Goal: Information Seeking & Learning: Find specific fact

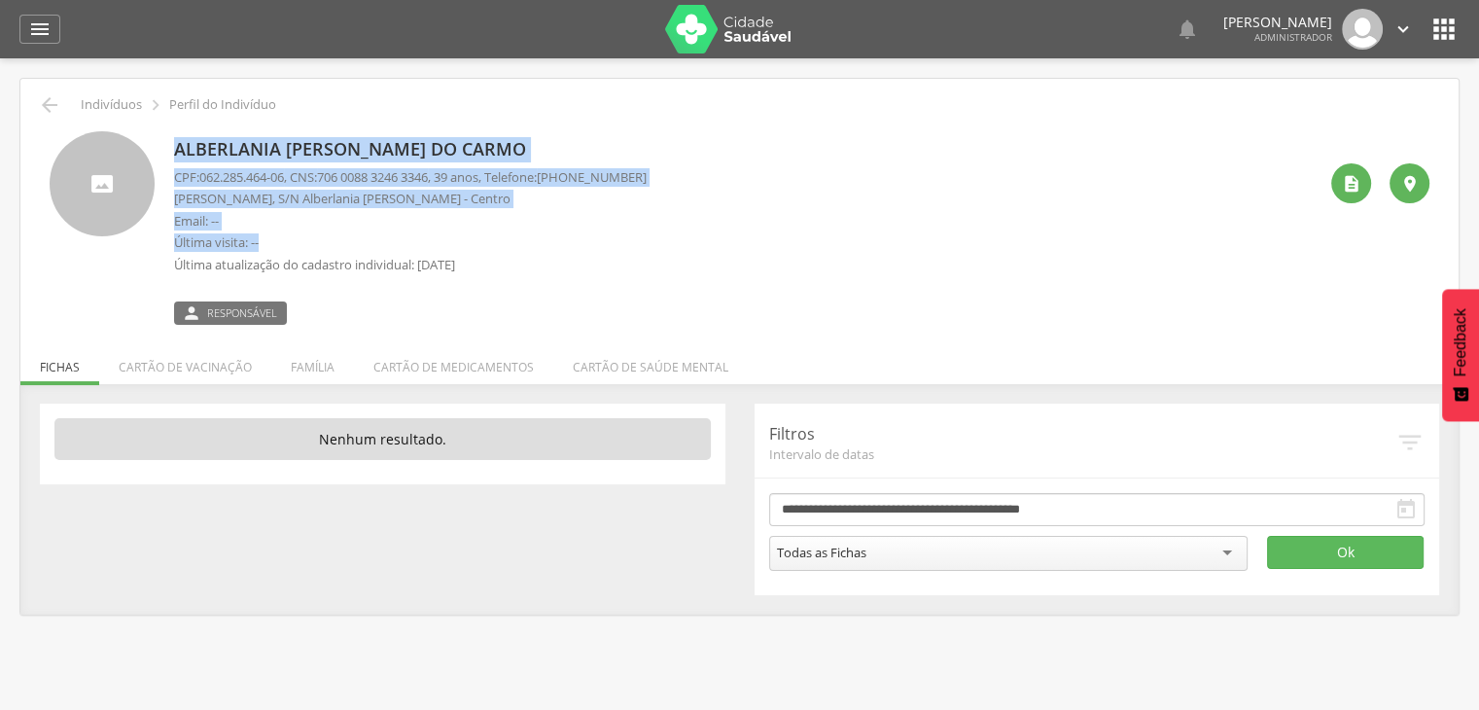
drag, startPoint x: 216, startPoint y: 149, endPoint x: 433, endPoint y: 234, distance: 233.0
click at [433, 234] on div "Alberlania [PERSON_NAME] do Carmo CPF: 062.285.464-06 , CNS: [PHONE_NUMBER] , 3…" at bounding box center [739, 227] width 1379 height 193
drag, startPoint x: 196, startPoint y: 160, endPoint x: 203, endPoint y: 170, distance: 11.9
click at [197, 160] on p "Alberlania [PERSON_NAME] do Carmo" at bounding box center [410, 149] width 472 height 25
click at [208, 191] on p "[PERSON_NAME], S/N Alberlania [PERSON_NAME] - Centro" at bounding box center [410, 199] width 472 height 18
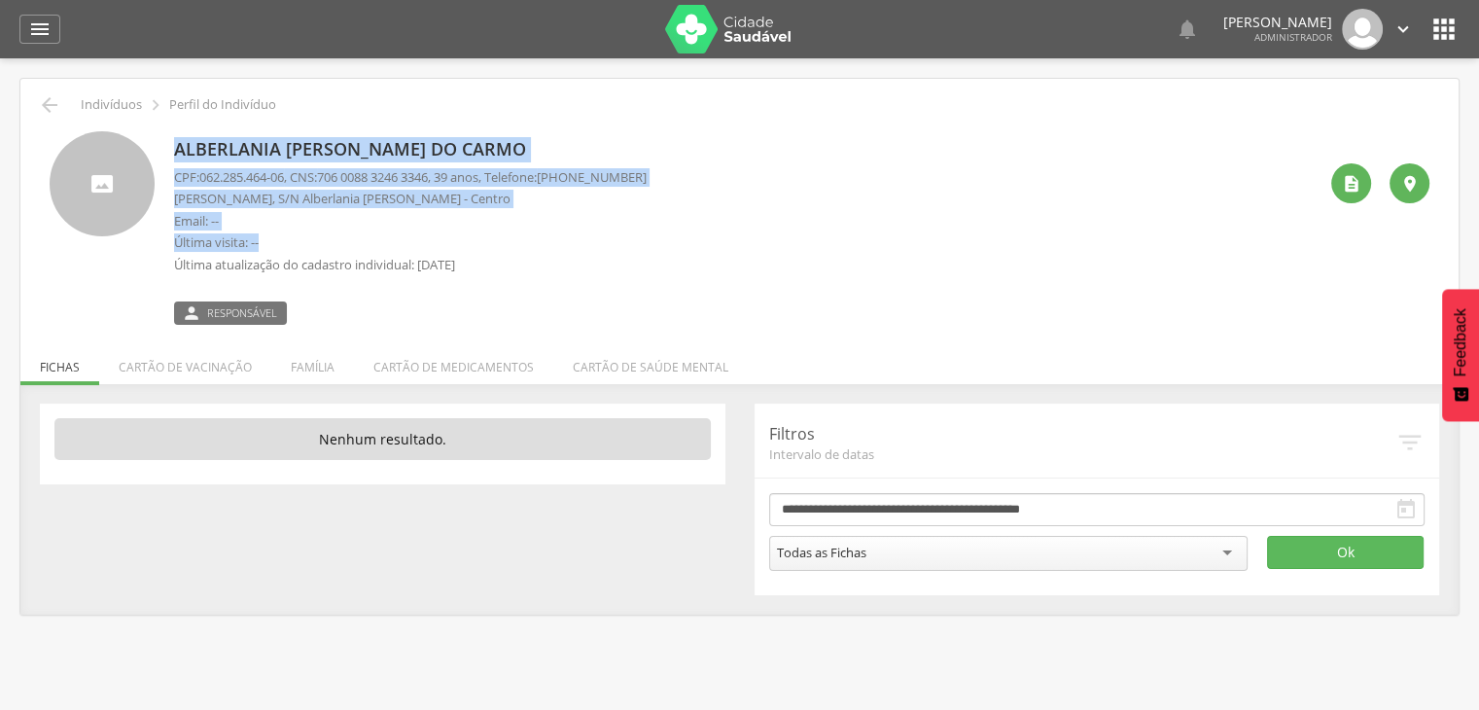
click at [197, 182] on p "CPF: 062.285.464-06 , CNS: [PHONE_NUMBER] , 39 anos, Telefone: [PHONE_NUMBER]" at bounding box center [410, 177] width 472 height 18
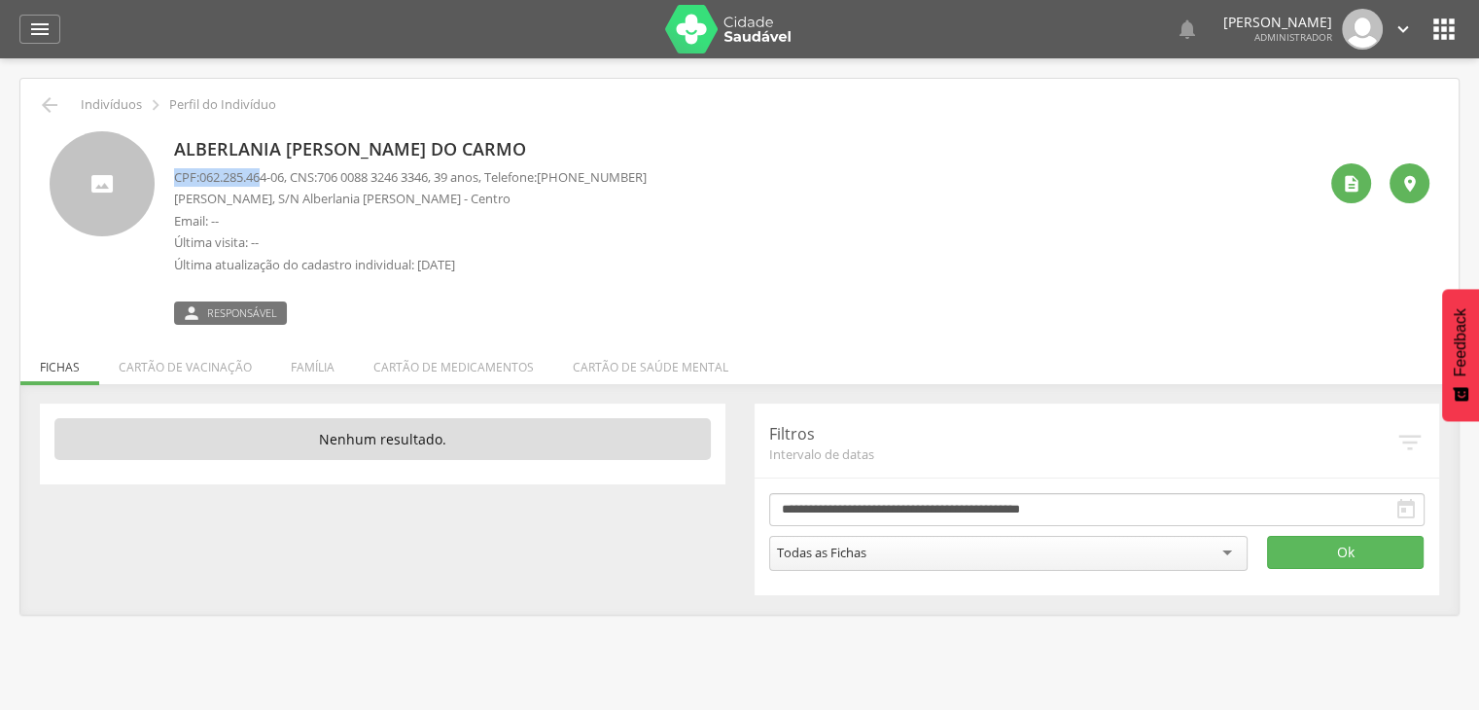
drag, startPoint x: 175, startPoint y: 172, endPoint x: 299, endPoint y: 172, distance: 124.4
click at [266, 184] on p "CPF: 062.285.464-06 , CNS: [PHONE_NUMBER] , 39 anos, Telefone: [PHONE_NUMBER]" at bounding box center [410, 177] width 472 height 18
drag, startPoint x: 336, startPoint y: 173, endPoint x: 386, endPoint y: 172, distance: 49.6
click at [385, 172] on span "706 0088 3246 3346" at bounding box center [372, 176] width 111 height 17
drag, startPoint x: 552, startPoint y: 169, endPoint x: 525, endPoint y: 160, distance: 28.6
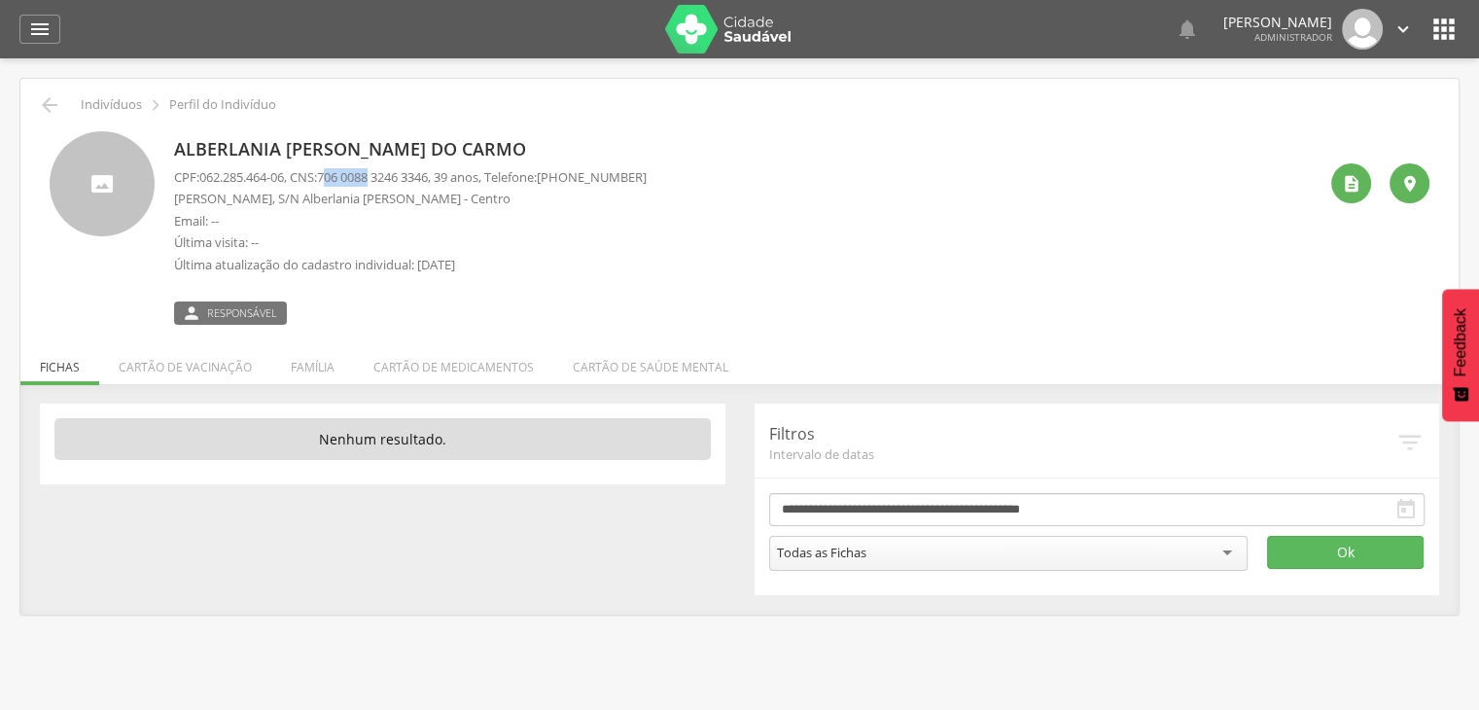
click at [529, 161] on div "Alberlania [PERSON_NAME] do Carmo CPF: 062.285.464-06 , CNS: [PHONE_NUMBER] , 3…" at bounding box center [410, 227] width 472 height 193
click at [1350, 190] on icon "" at bounding box center [1350, 183] width 19 height 19
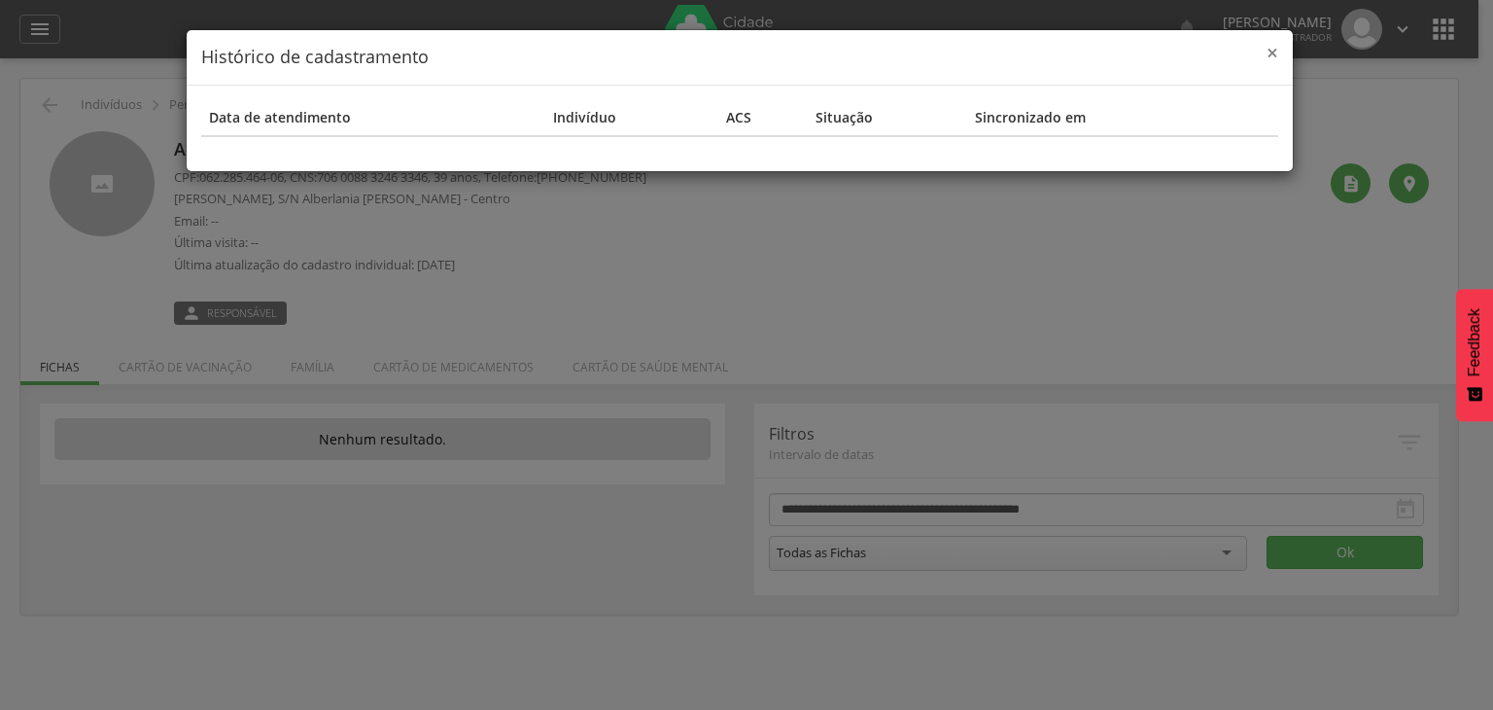
click at [1274, 52] on span "×" at bounding box center [1273, 52] width 12 height 27
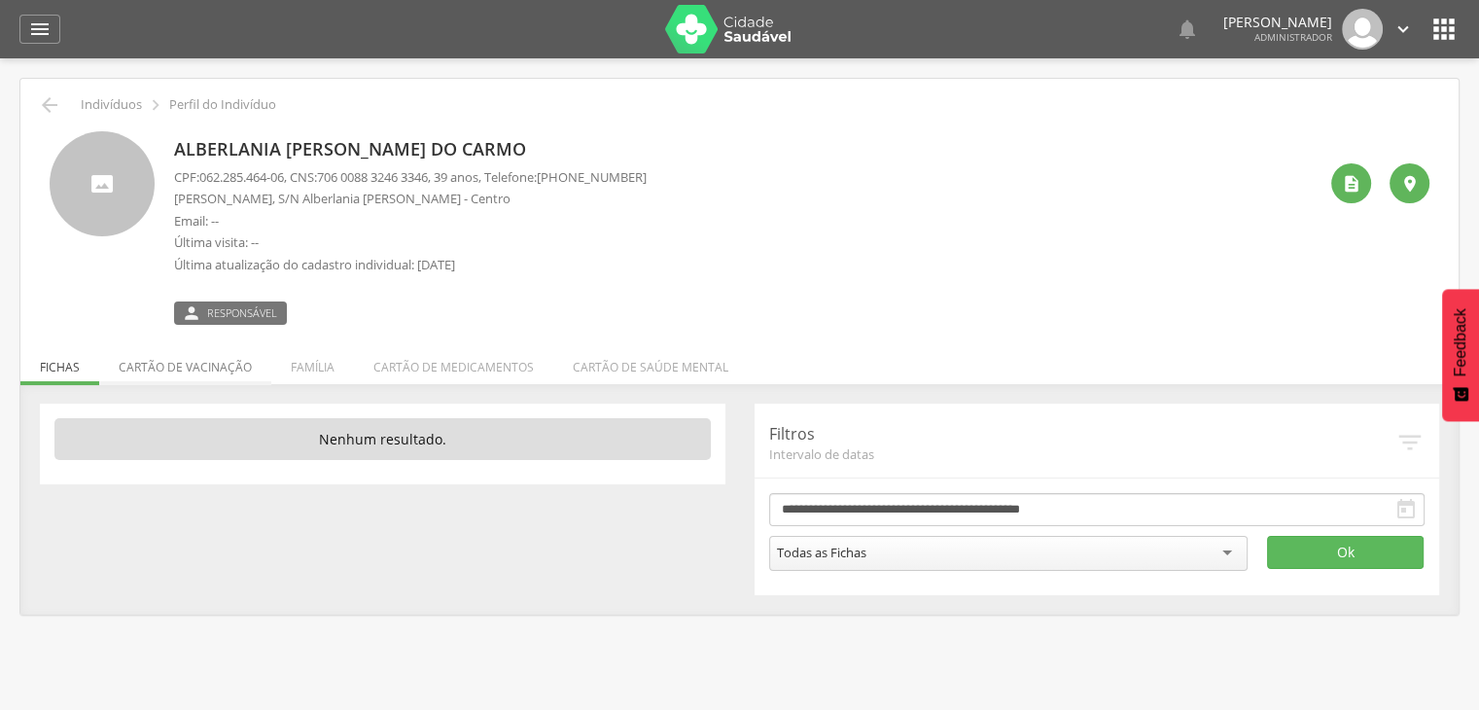
click at [218, 370] on li "Cartão de vacinação" at bounding box center [185, 362] width 172 height 46
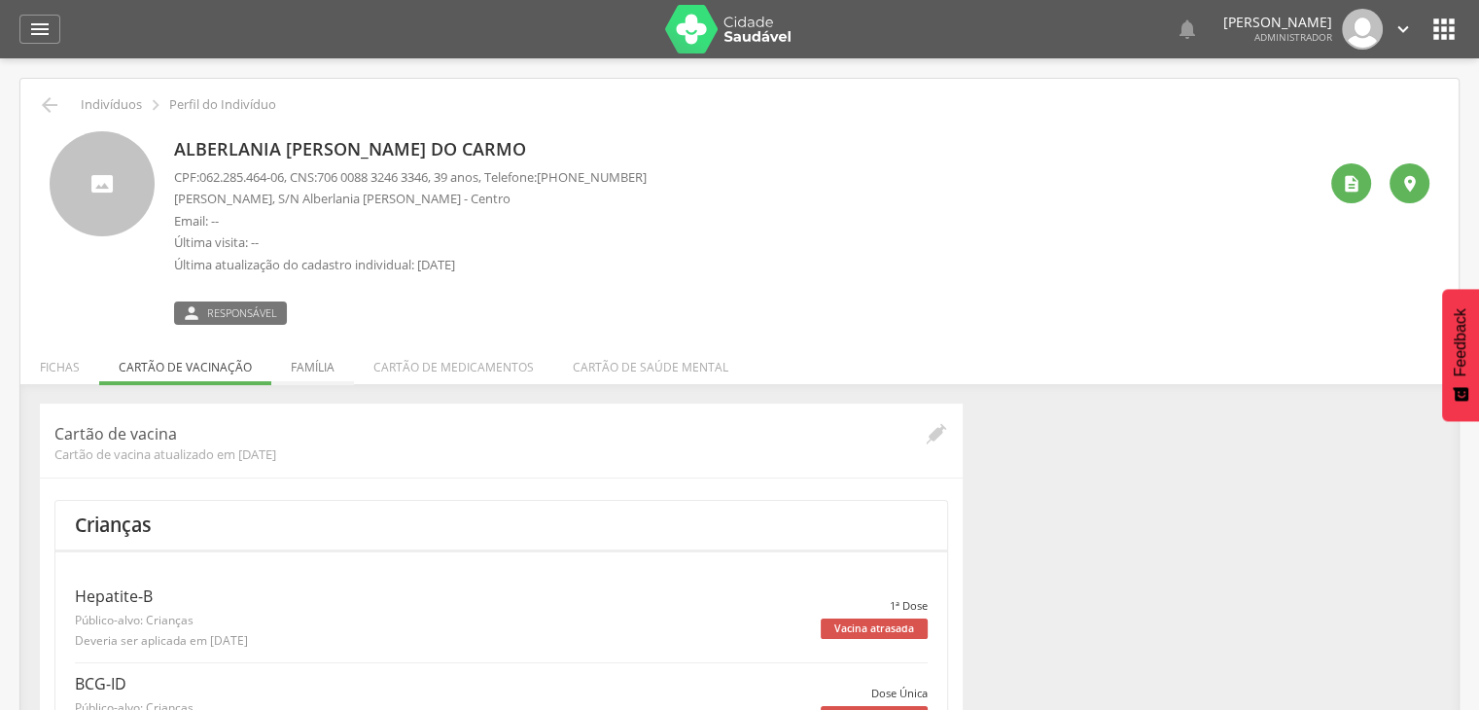
click at [319, 363] on li "Família" at bounding box center [312, 362] width 83 height 46
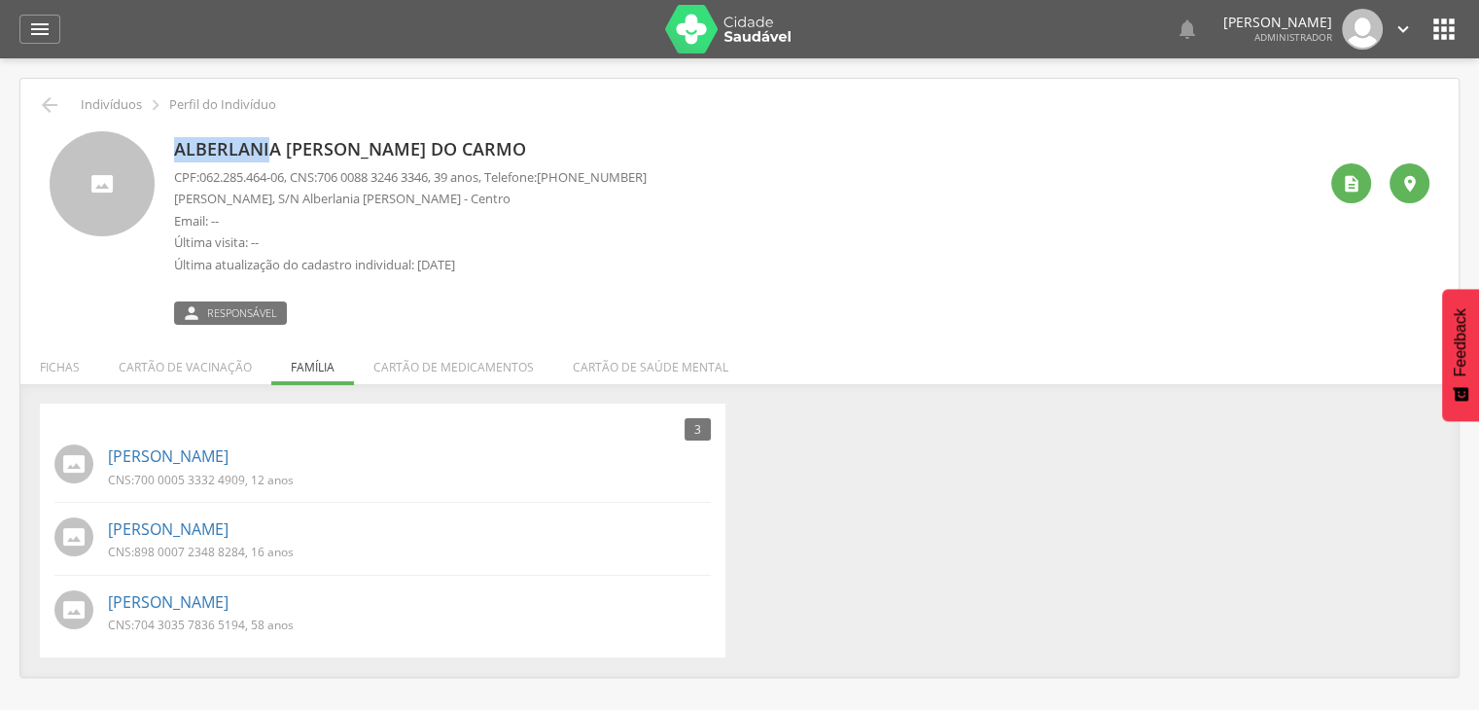
drag, startPoint x: 157, startPoint y: 145, endPoint x: 263, endPoint y: 219, distance: 129.2
click at [267, 135] on div "Alberlania [PERSON_NAME] do Carmo CPF: 062.285.464-06 , CNS: [PHONE_NUMBER] , 3…" at bounding box center [739, 227] width 1379 height 193
click at [226, 410] on div "3 Nenhum outro membro da família cadastrado. [PERSON_NAME] CNS: 700 0005 3332 4…" at bounding box center [382, 530] width 685 height 254
click at [163, 457] on link "[PERSON_NAME]" at bounding box center [168, 456] width 121 height 22
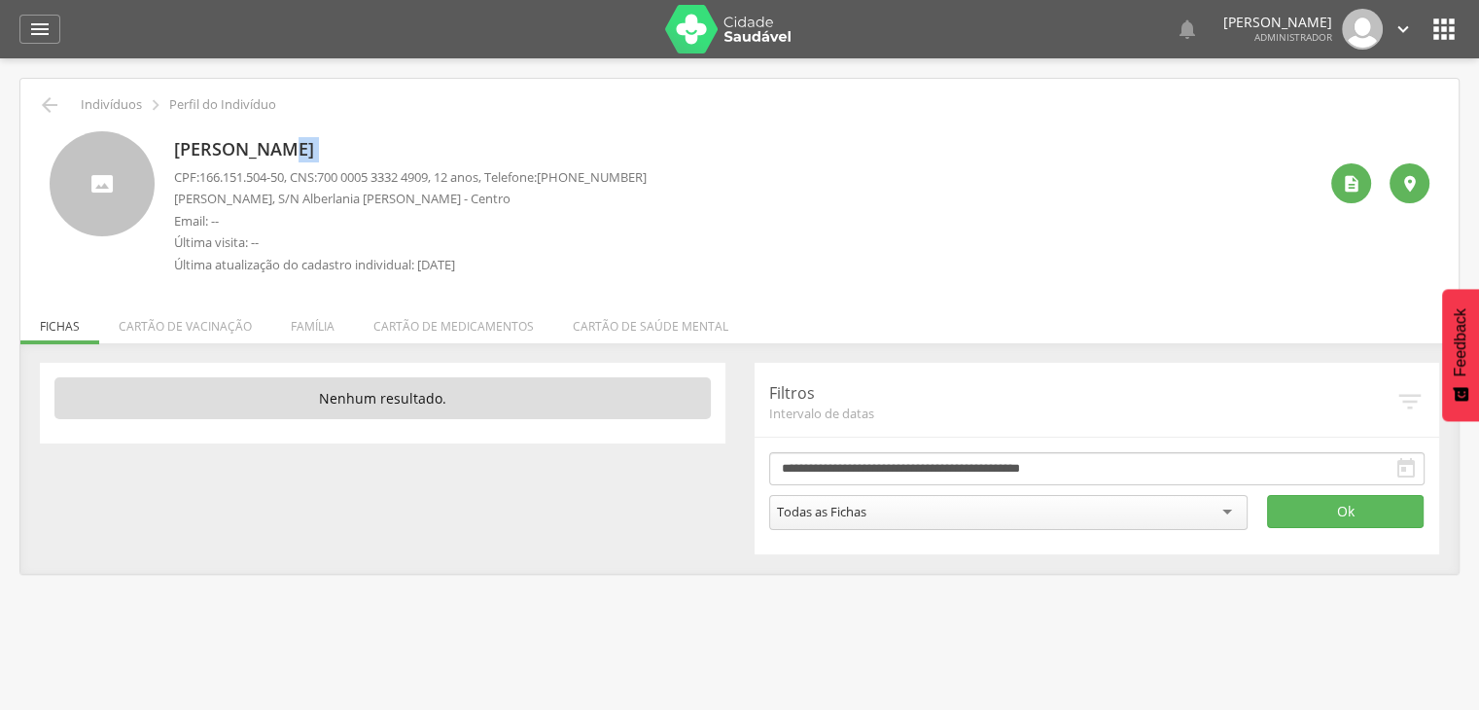
drag, startPoint x: 173, startPoint y: 166, endPoint x: 305, endPoint y: 215, distance: 140.9
click at [284, 153] on div "[PERSON_NAME] CPF: 166.151.504-50 , CNS: [PHONE_NUMBER] , 12 anos, Telefone: [P…" at bounding box center [410, 207] width 472 height 153
click at [307, 235] on p "Última visita: --" at bounding box center [410, 242] width 472 height 18
drag, startPoint x: 414, startPoint y: 184, endPoint x: 464, endPoint y: 180, distance: 49.7
click at [464, 180] on p "CPF: 166.151.504-50 , CNS: [PHONE_NUMBER] , 12 anos, Telefone: [PHONE_NUMBER]" at bounding box center [410, 177] width 472 height 18
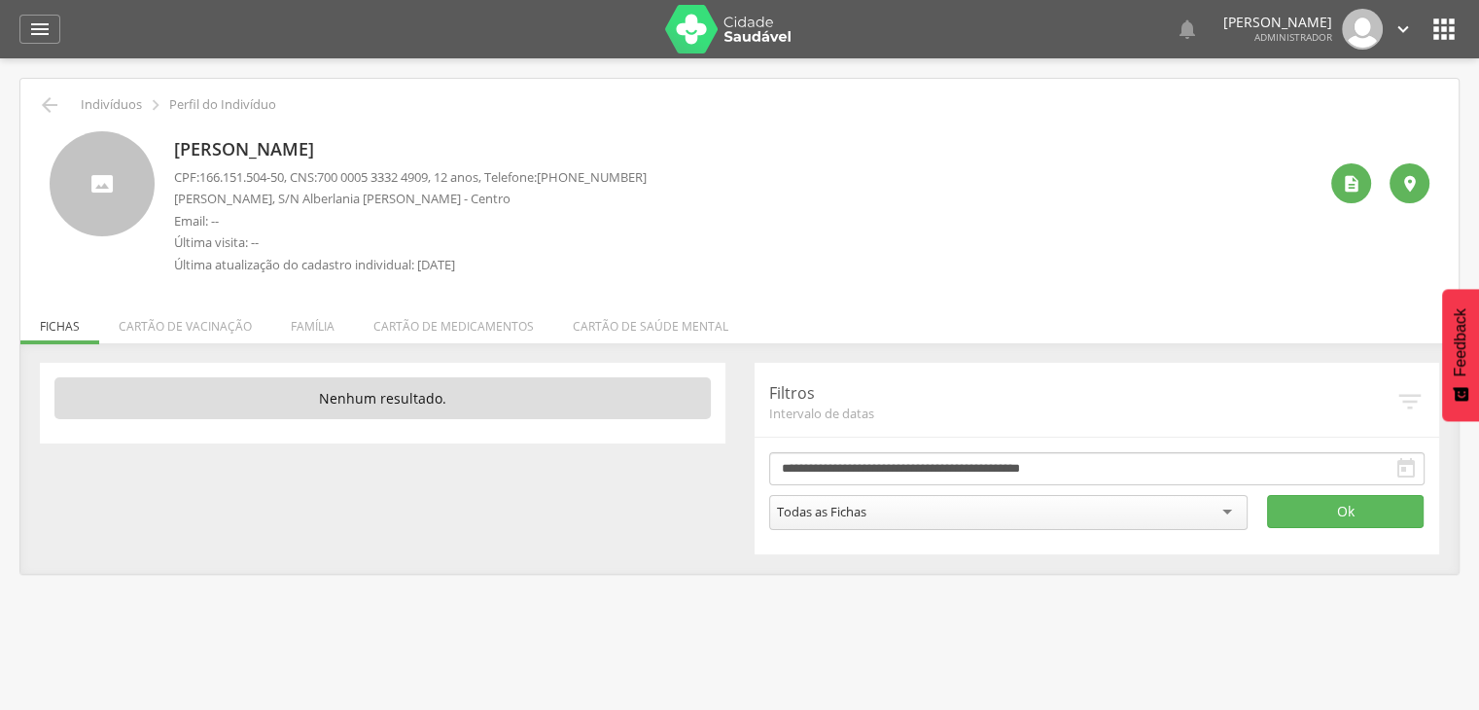
click at [312, 335] on li "Família" at bounding box center [312, 321] width 83 height 46
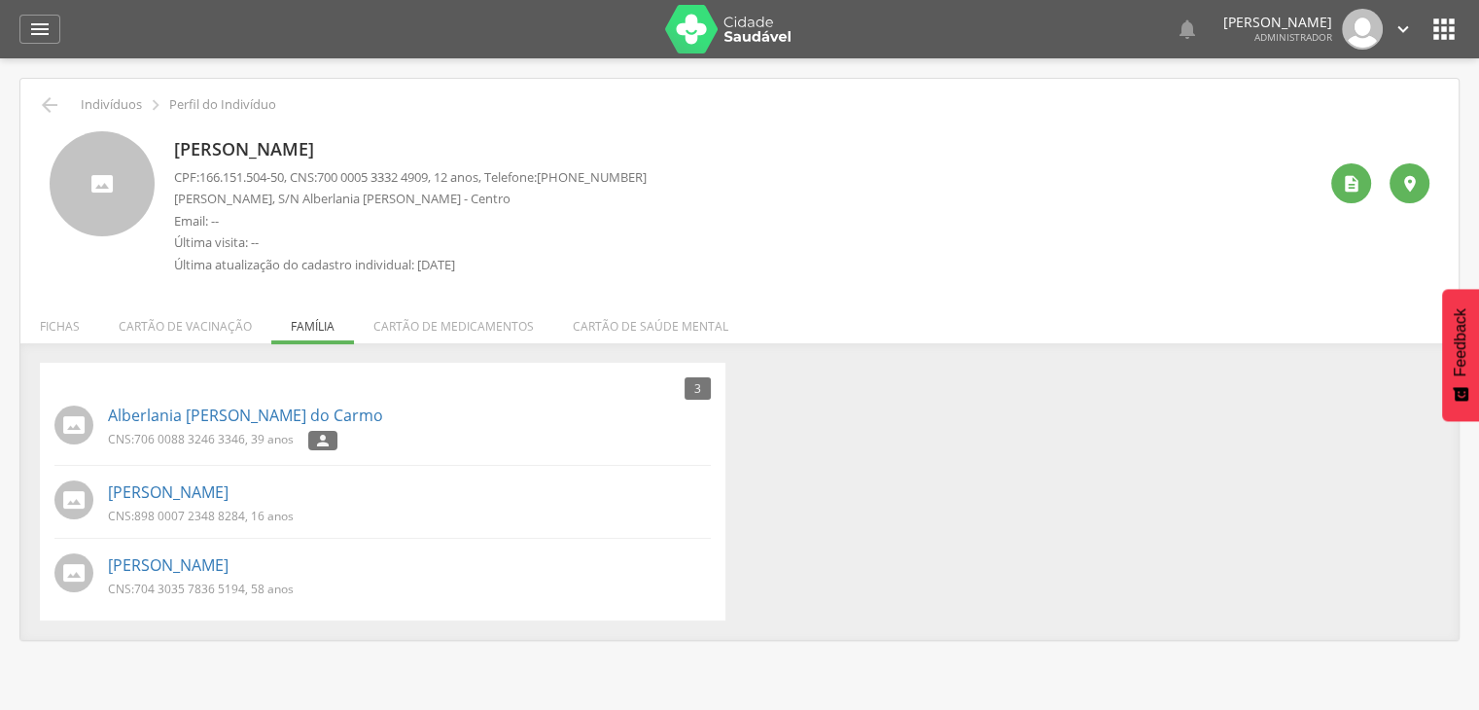
drag, startPoint x: 1127, startPoint y: 394, endPoint x: 1132, endPoint y: 403, distance: 11.3
click at [1131, 401] on div "3 Nenhum outro membro da família cadastrado. Alberlania [PERSON_NAME] do Carmo …" at bounding box center [739, 492] width 1428 height 258
click at [728, 44] on img at bounding box center [728, 29] width 126 height 49
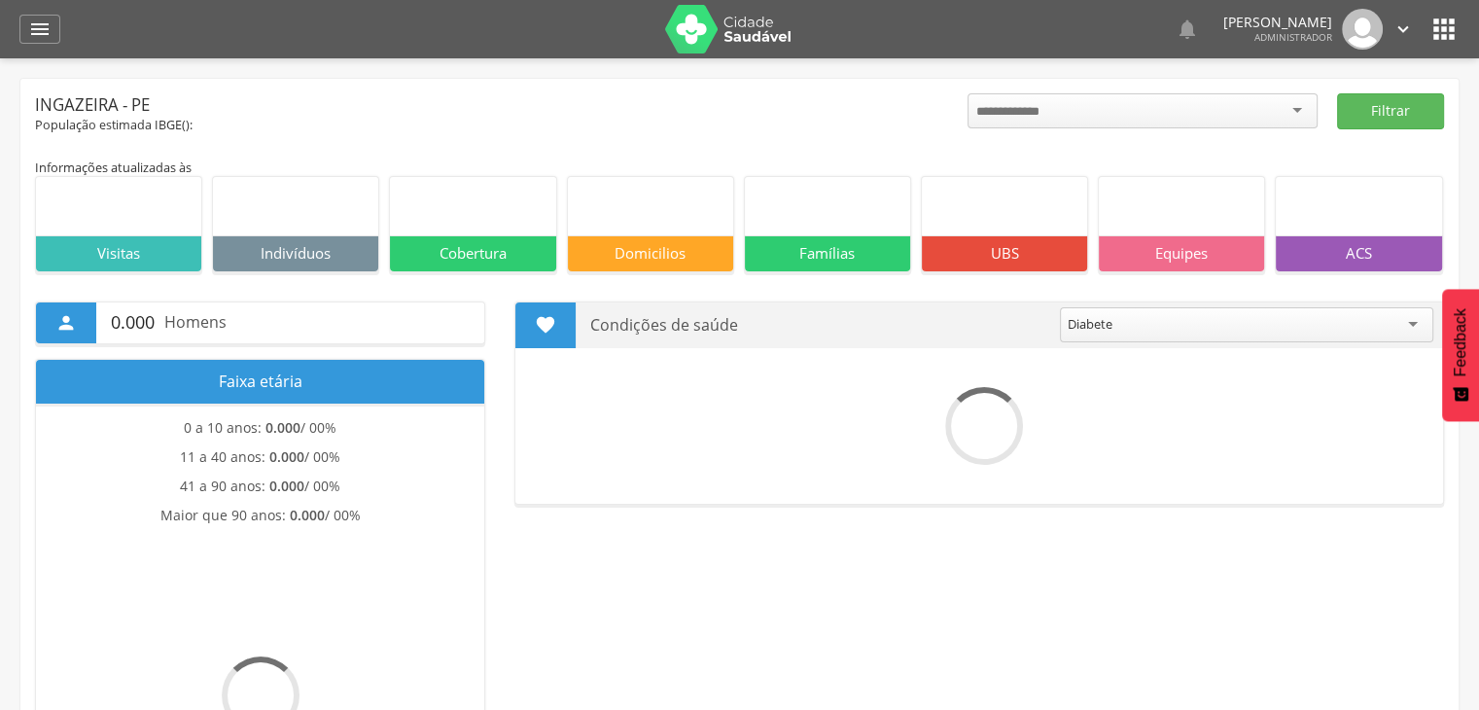
click at [44, 48] on div " Dashboard Supervisão Produtividade Mapa da cidade Mapa de cobertura Ranking A…" at bounding box center [739, 29] width 1440 height 58
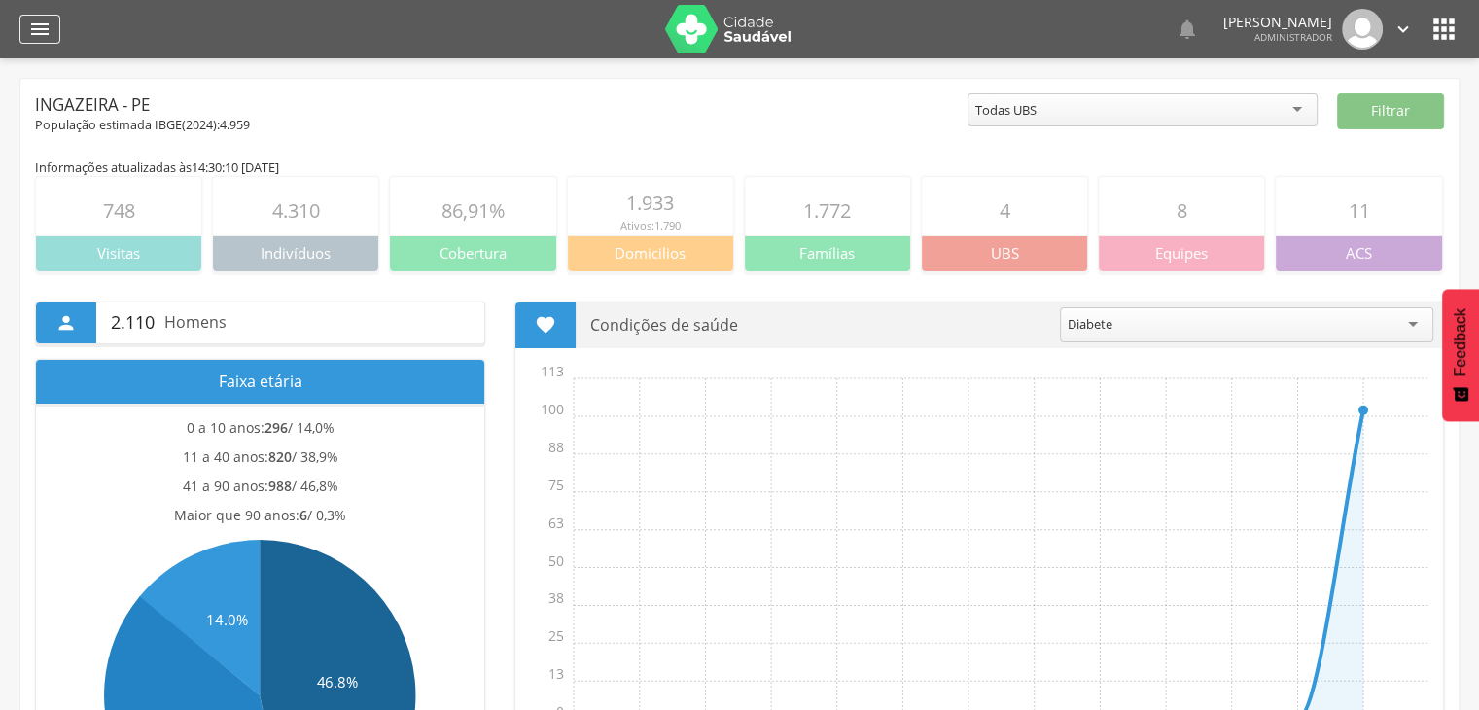
click at [44, 43] on div " Dashboard Supervisão Produtividade Mapa da cidade Mapa de cobertura Ranking A…" at bounding box center [739, 29] width 1440 height 58
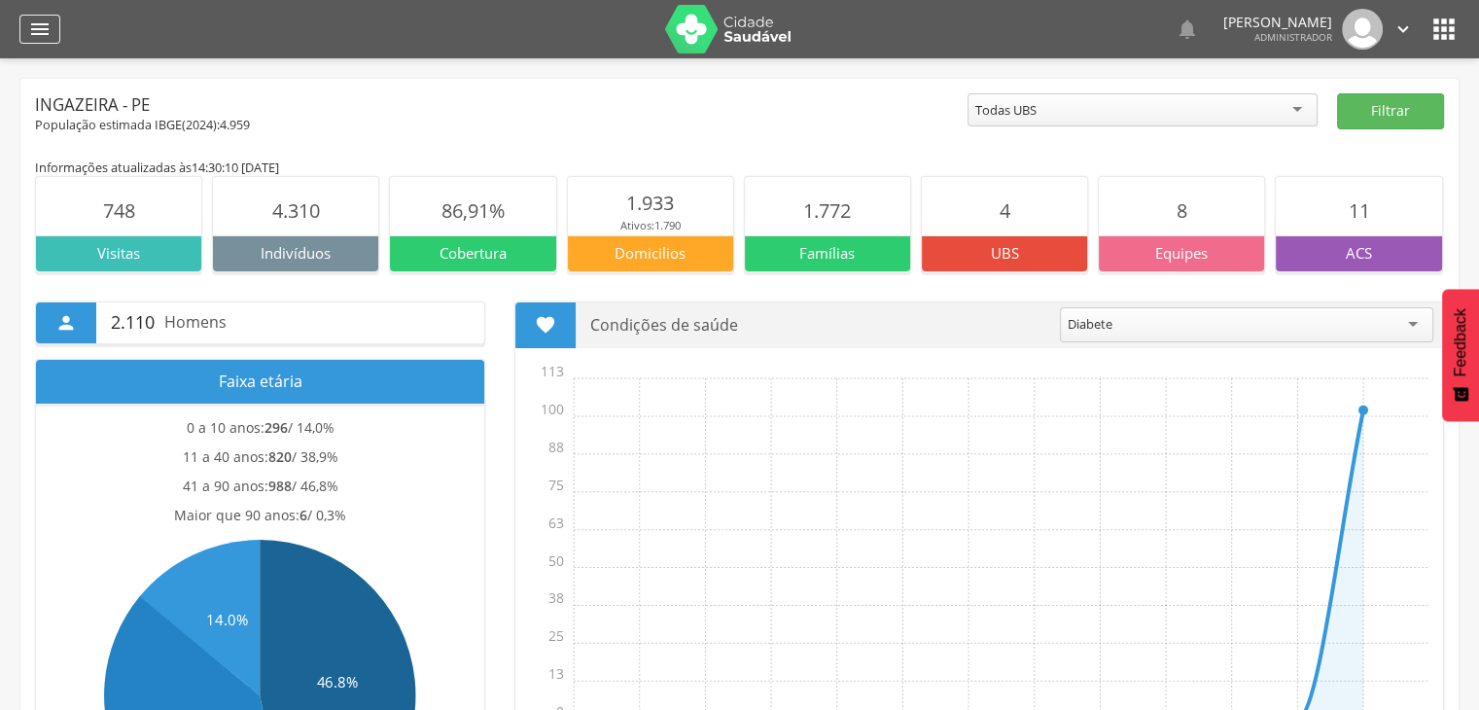
click at [48, 34] on icon "" at bounding box center [39, 28] width 23 height 23
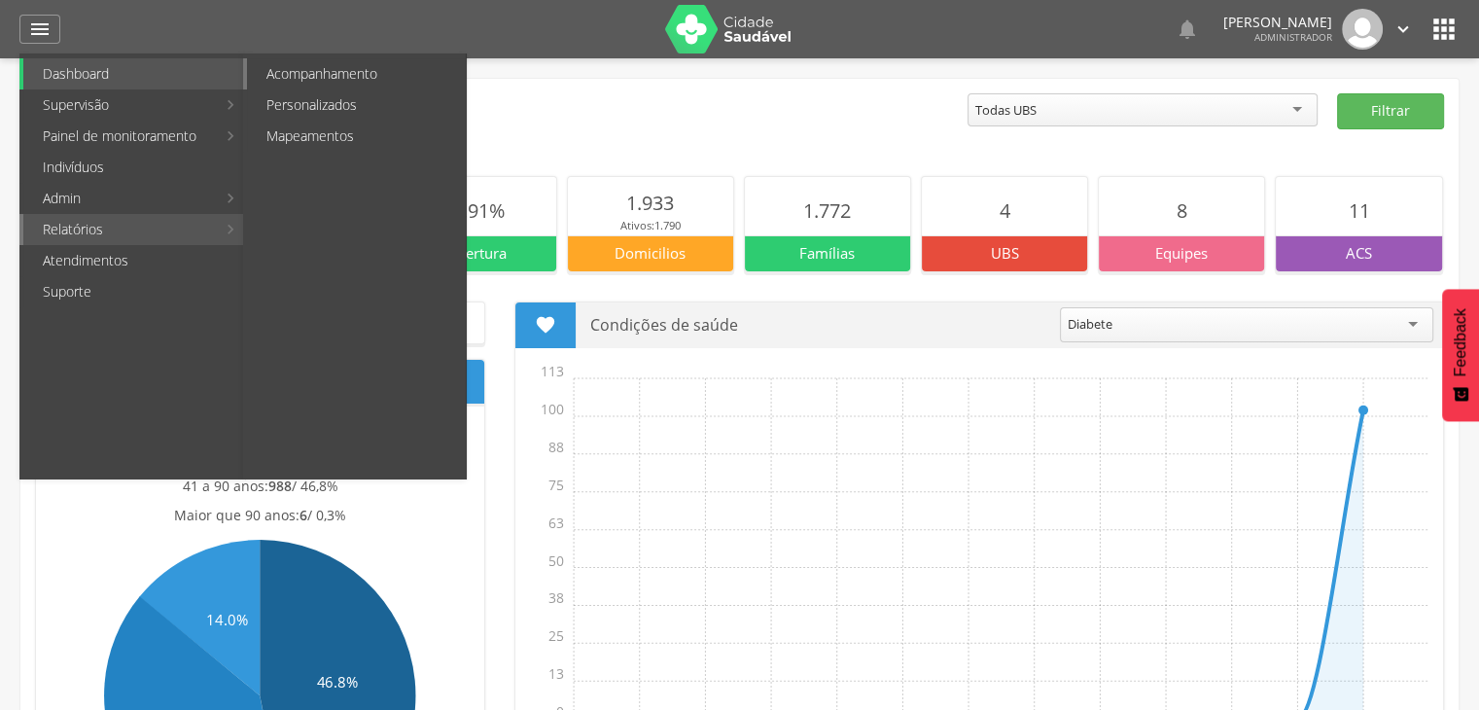
click at [370, 87] on link "Acompanhamento" at bounding box center [356, 73] width 219 height 31
